Goal: Obtain resource: Download file/media

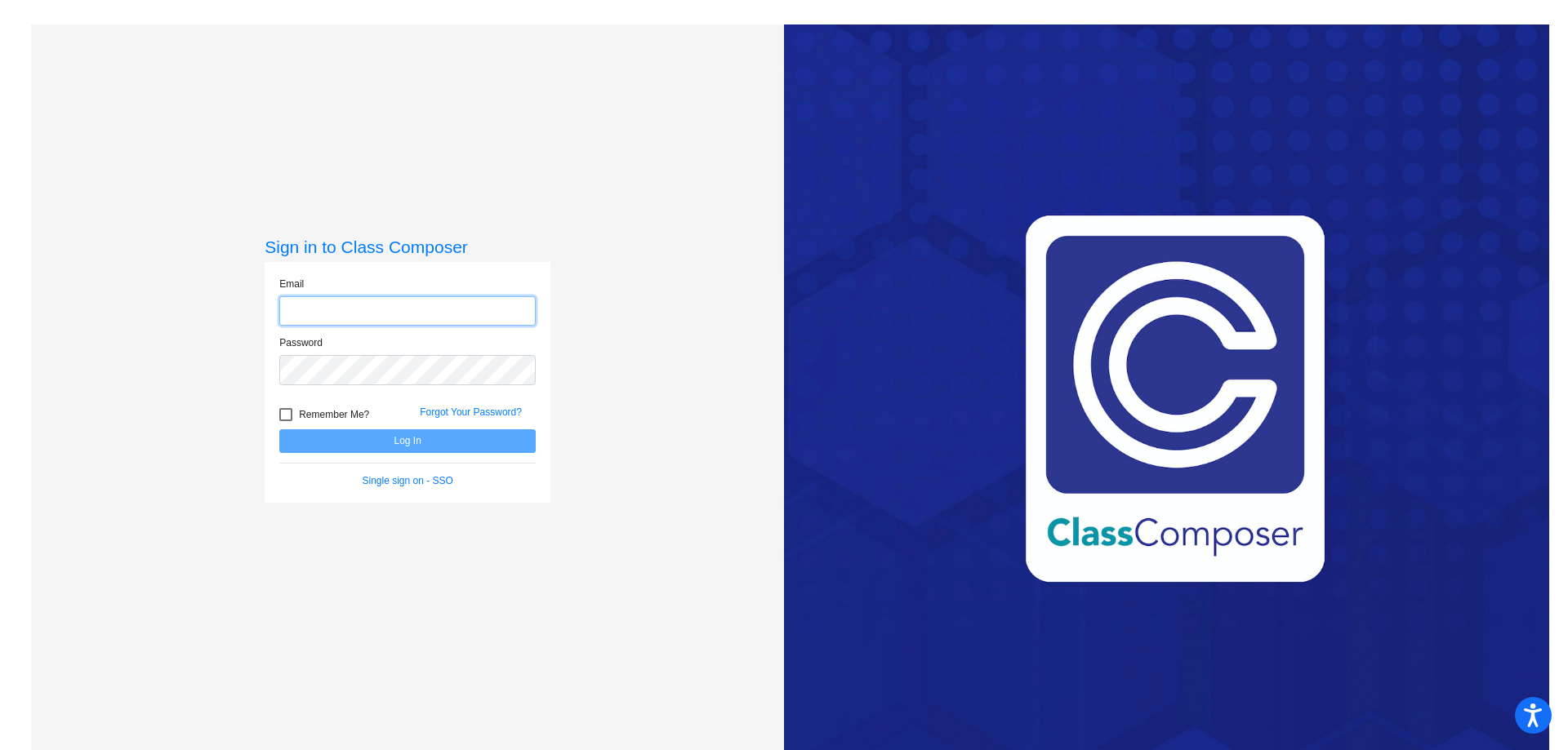
type input "[EMAIL_ADDRESS][PERSON_NAME][DOMAIN_NAME]"
click at [359, 443] on button "Log In" at bounding box center [408, 441] width 257 height 24
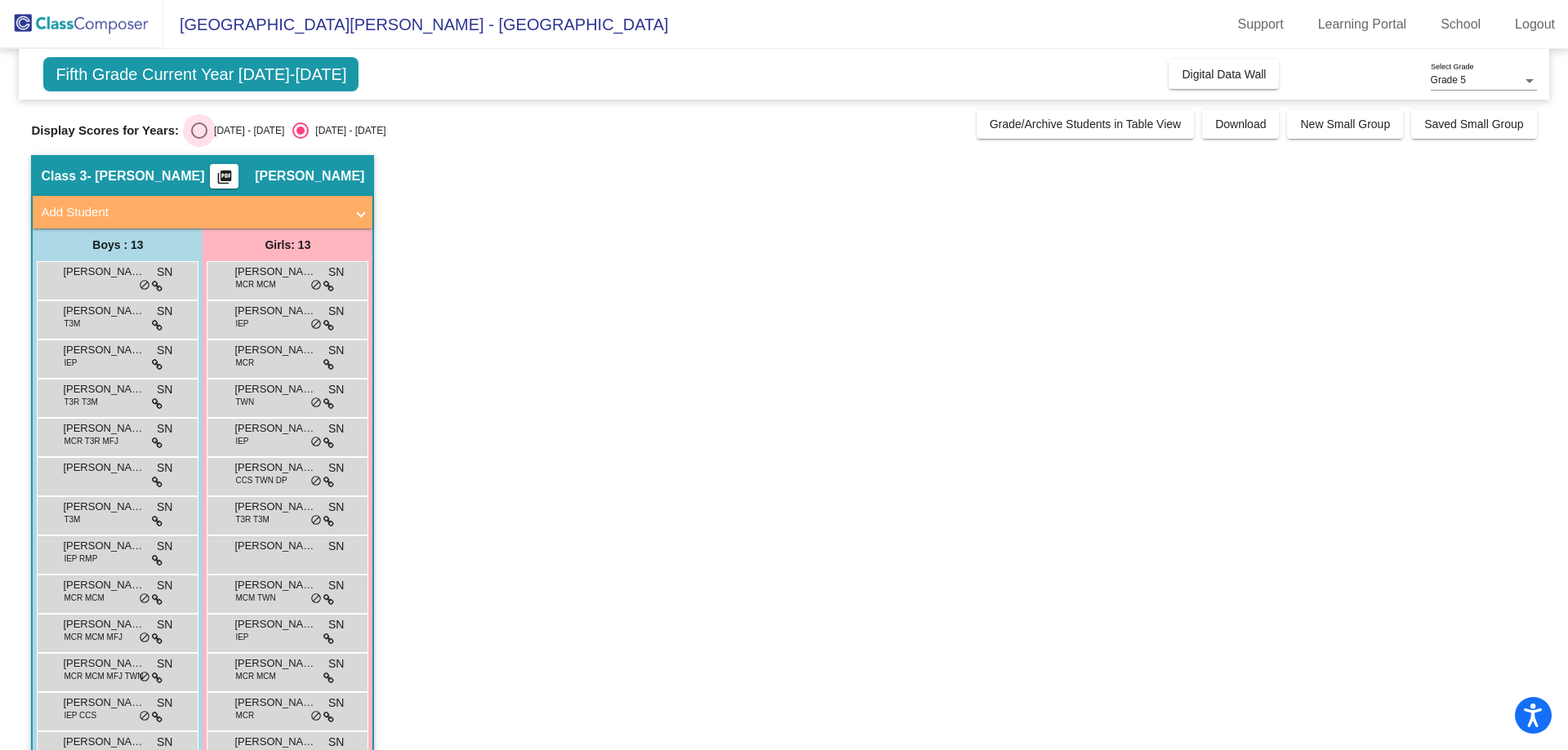
click at [199, 132] on div "Select an option" at bounding box center [199, 130] width 16 height 16
click at [199, 138] on input "[DATE] - [DATE]" at bounding box center [199, 138] width 1 height 1
radio input "true"
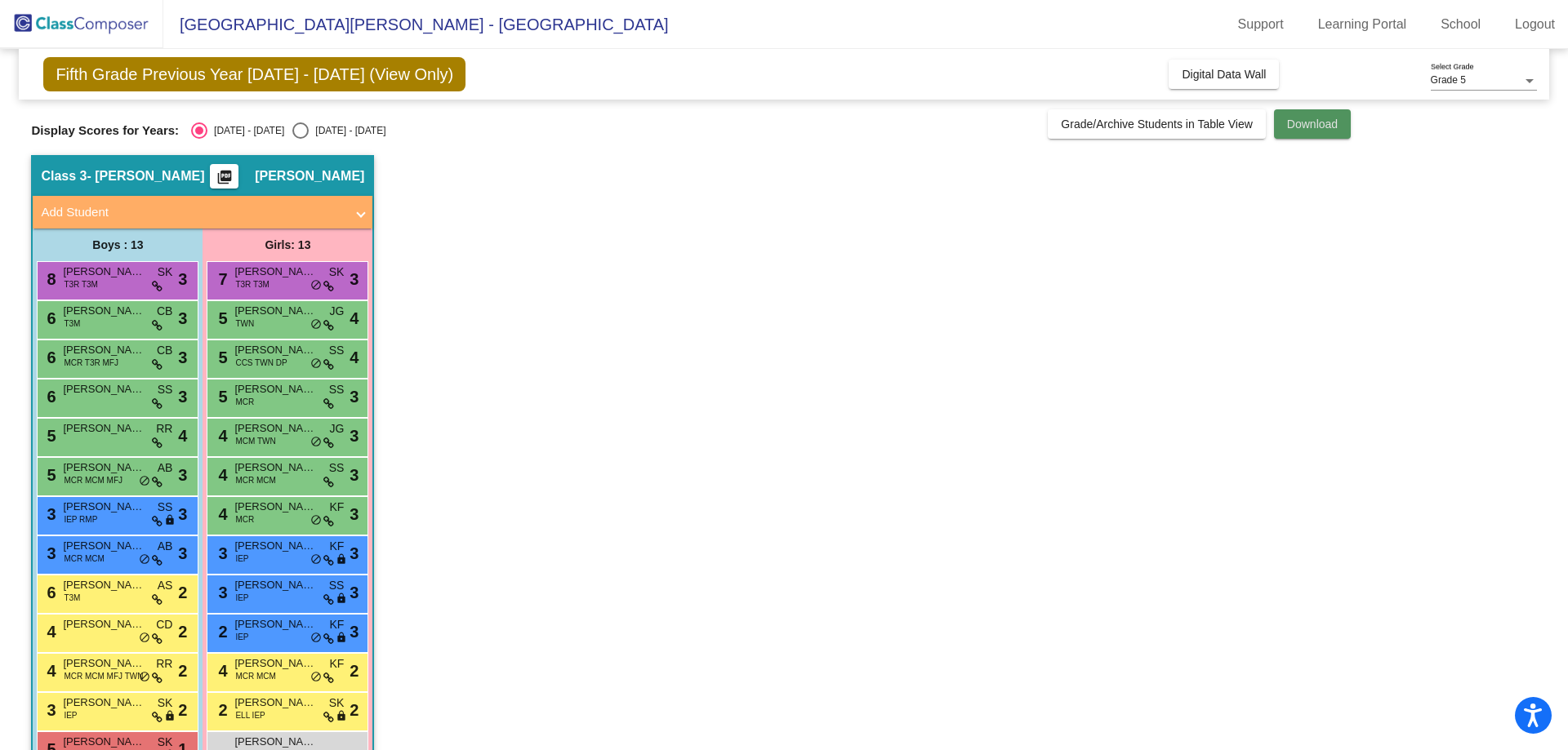
click at [1302, 116] on button "Download" at bounding box center [1312, 124] width 76 height 30
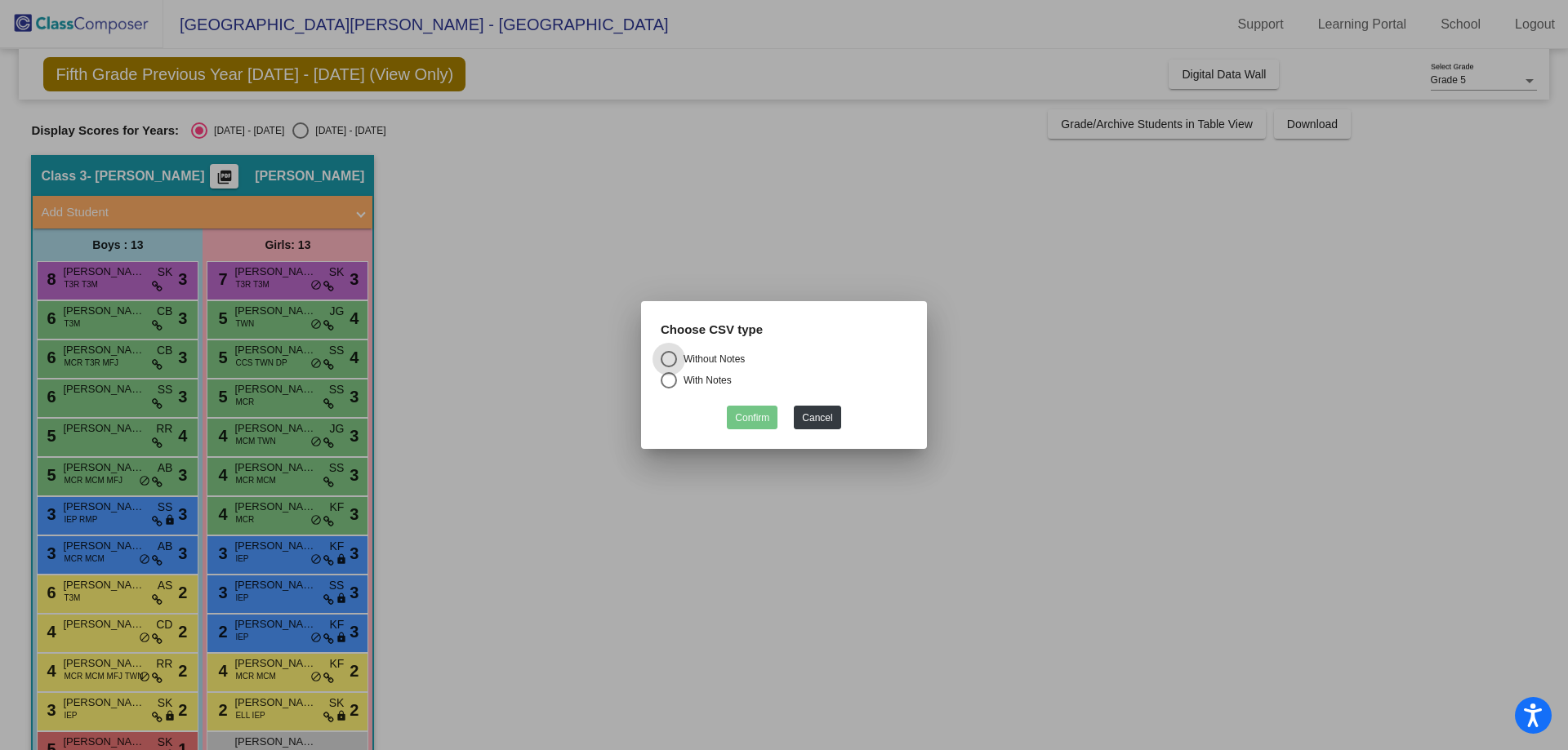
click at [663, 378] on div "Select an option" at bounding box center [668, 380] width 16 height 16
click at [668, 388] on input "With Notes" at bounding box center [668, 388] width 1 height 1
radio input "true"
click at [748, 414] on button "Confirm" at bounding box center [752, 418] width 51 height 24
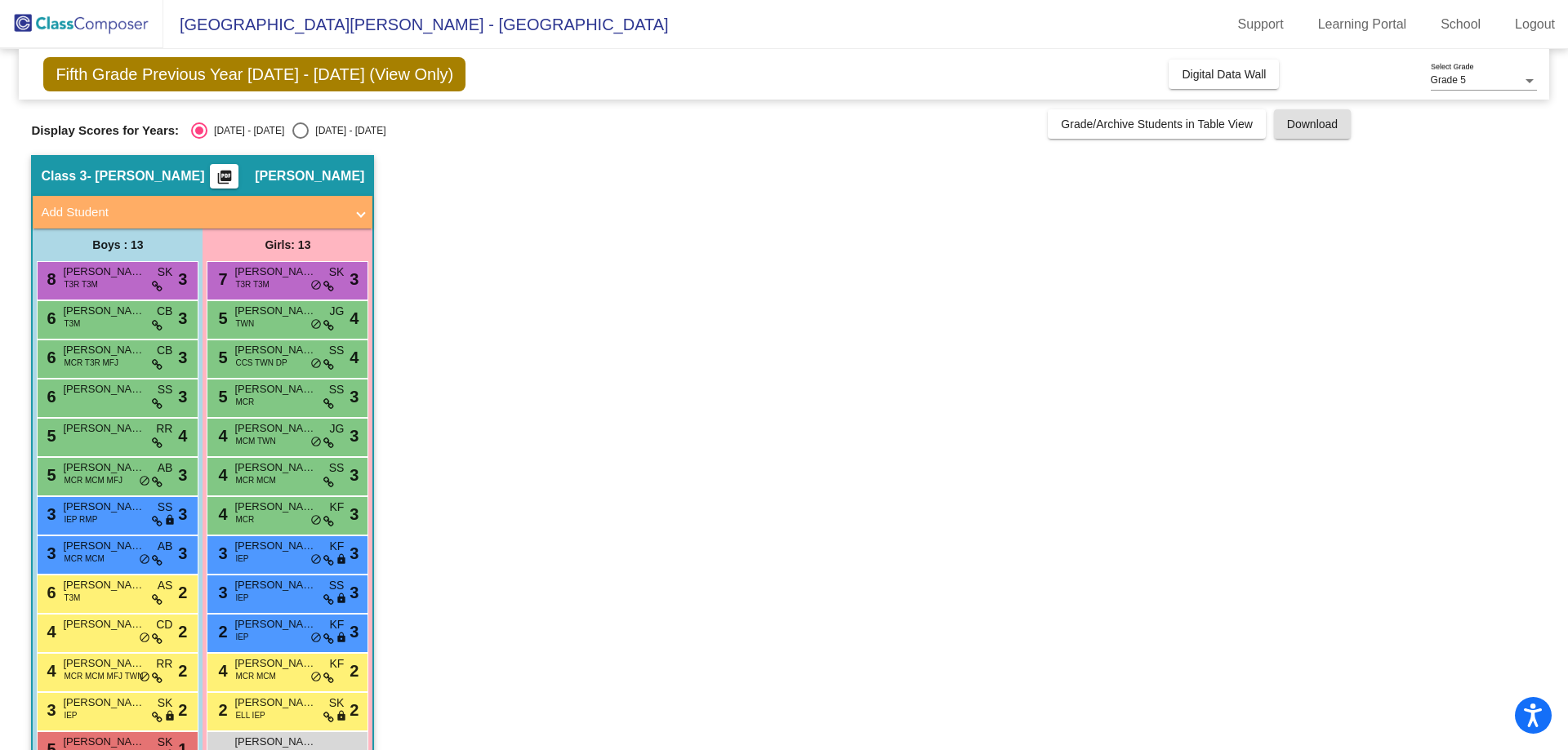
click at [110, 26] on img at bounding box center [82, 24] width 163 height 48
click at [235, 179] on mat-icon "picture_as_pdf" at bounding box center [224, 180] width 20 height 23
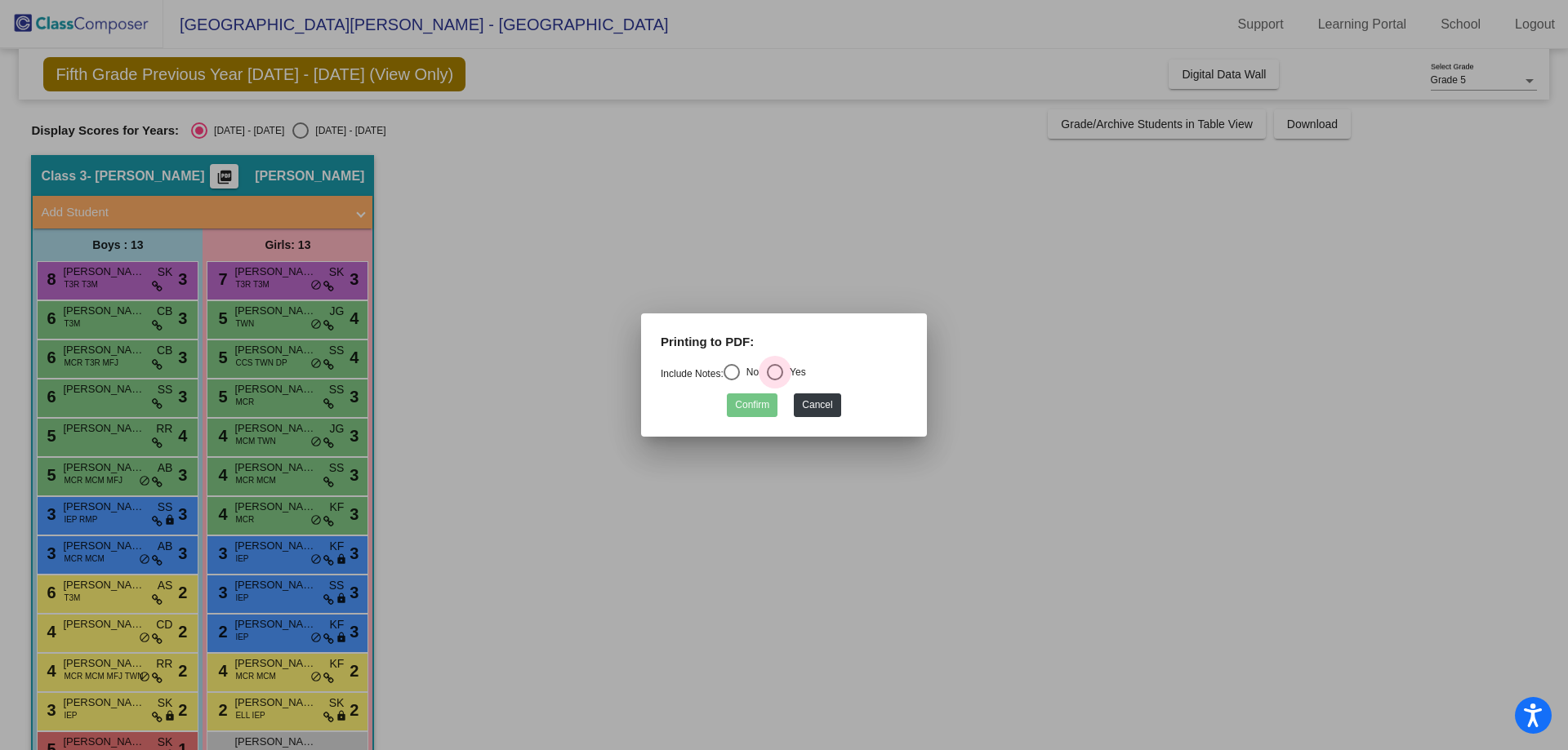
click at [784, 374] on div "Select an option" at bounding box center [774, 372] width 16 height 16
click at [775, 381] on input "Yes" at bounding box center [774, 381] width 1 height 1
radio input "true"
click at [736, 403] on button "Confirm" at bounding box center [752, 405] width 51 height 24
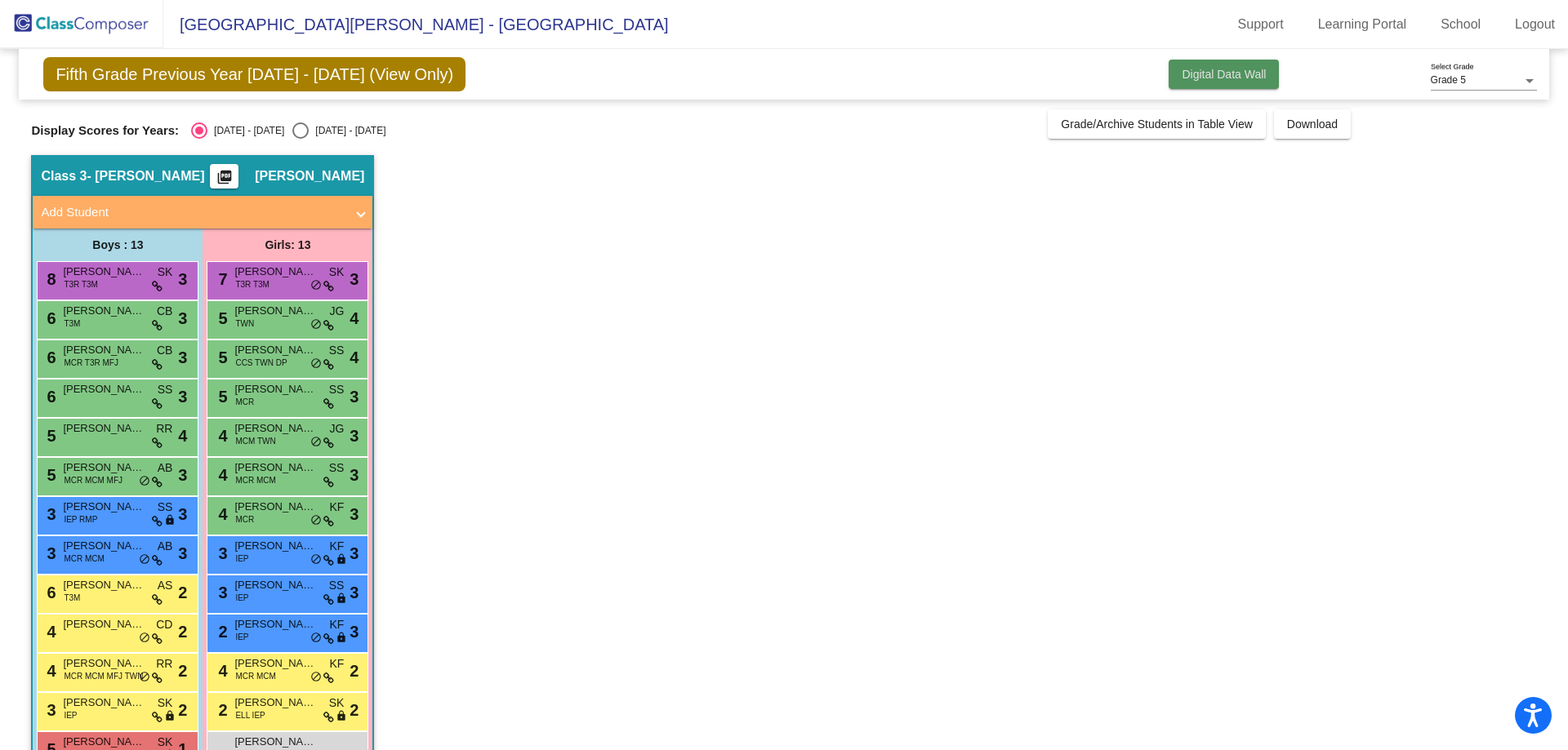
click at [1216, 65] on button "Digital Data Wall" at bounding box center [1224, 74] width 110 height 30
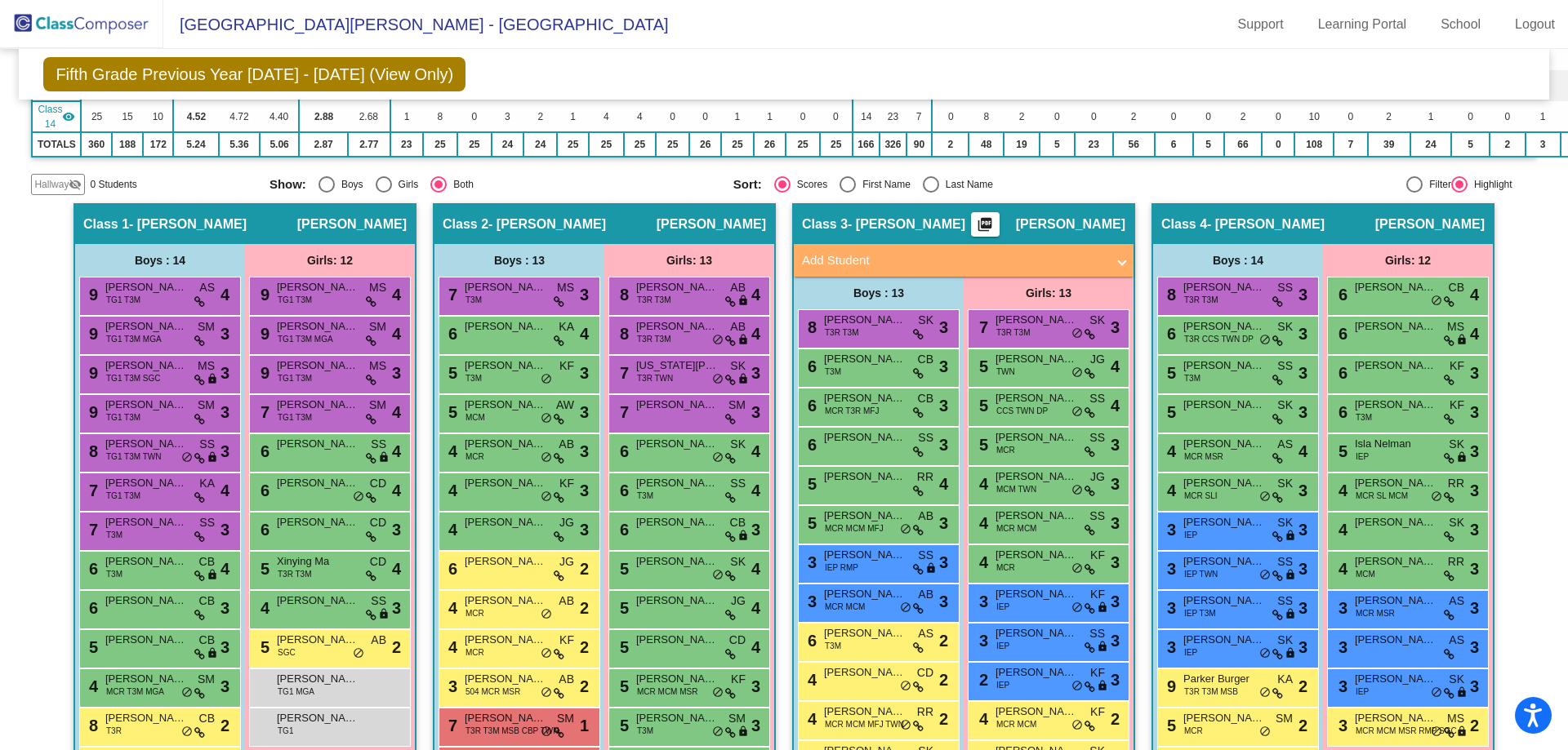
scroll to position [572, 0]
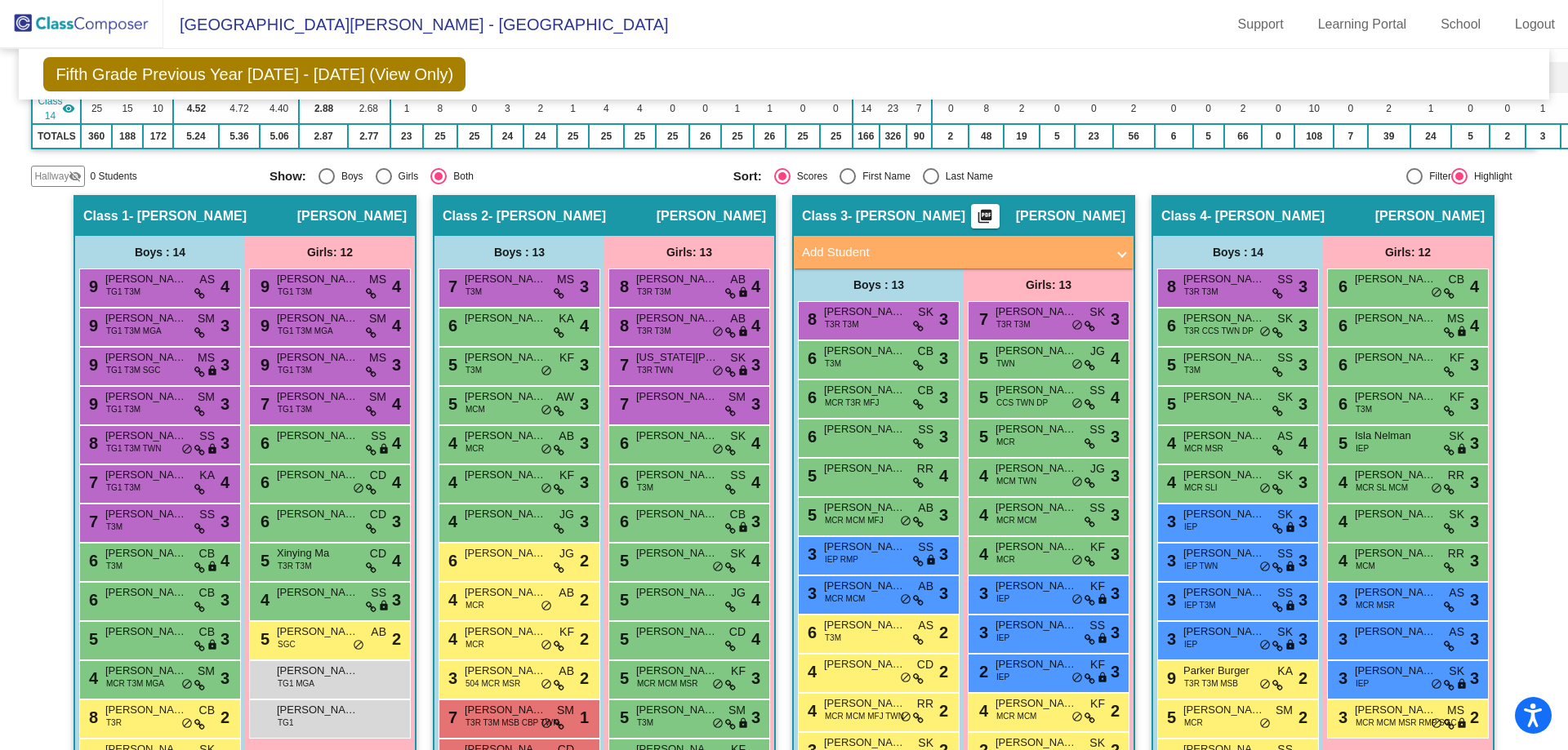
click at [1318, 210] on div "Class 4 - [PERSON_NAME] picture_as_pdf [PERSON_NAME]" at bounding box center [1323, 217] width 340 height 39
click at [1323, 203] on div "Class 4 - [PERSON_NAME] picture_as_pdf [PERSON_NAME]" at bounding box center [1323, 217] width 340 height 39
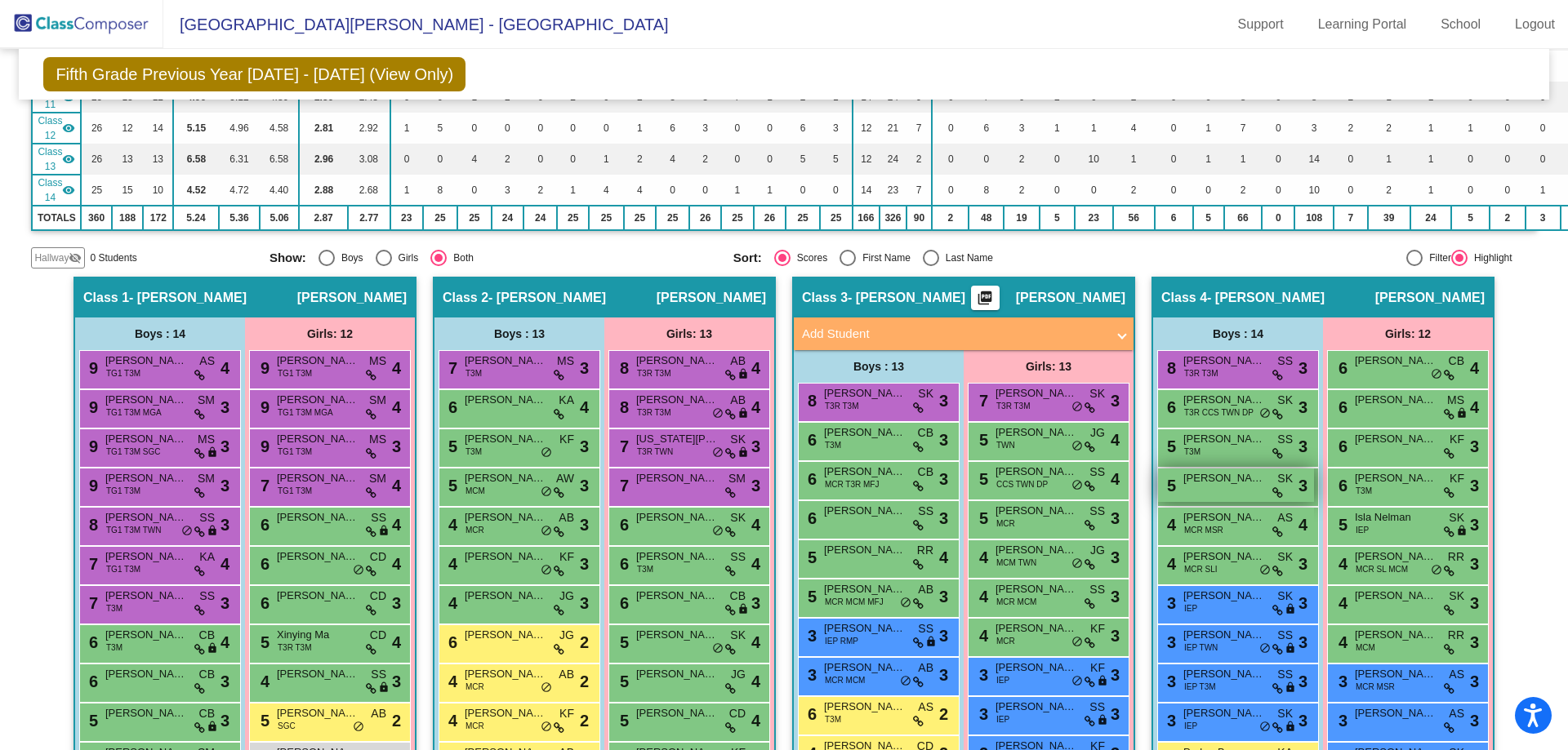
scroll to position [0, 0]
